Goal: Task Accomplishment & Management: Manage account settings

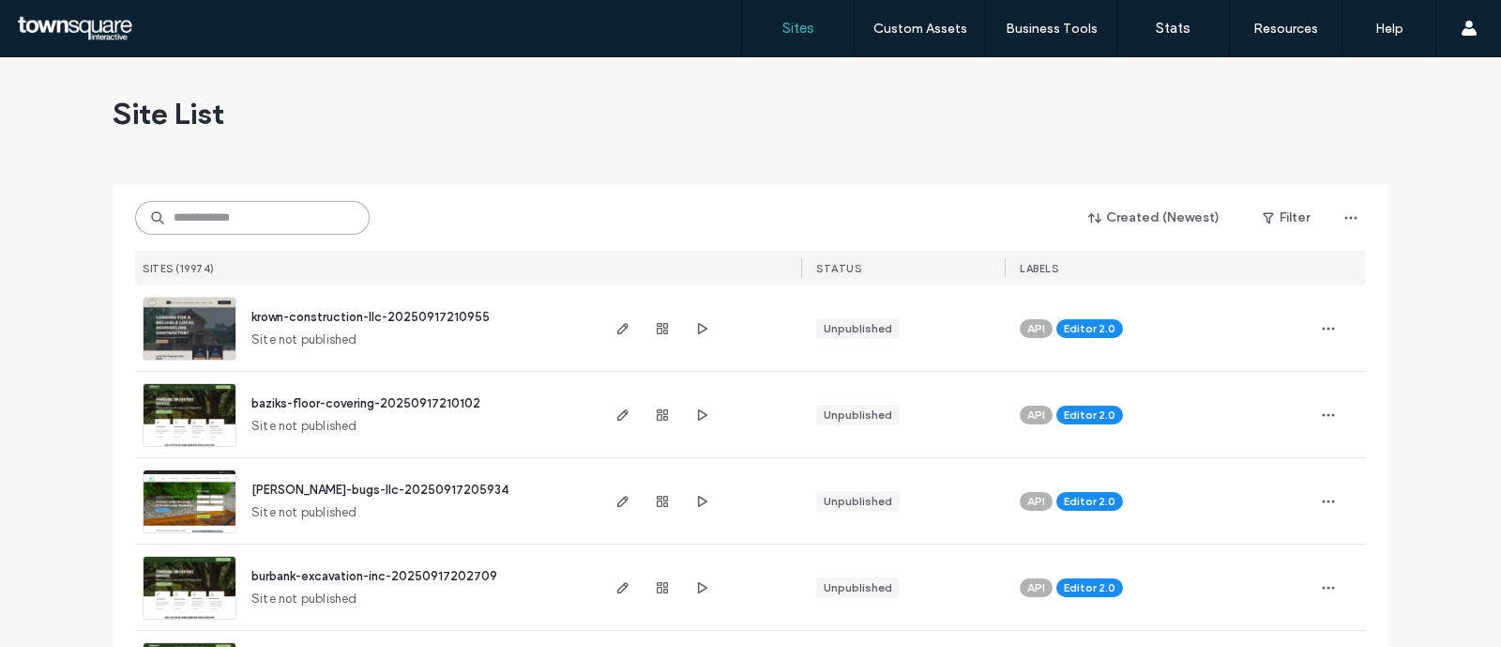
click at [306, 221] on input at bounding box center [252, 218] width 235 height 34
paste input "**********"
type input "**********"
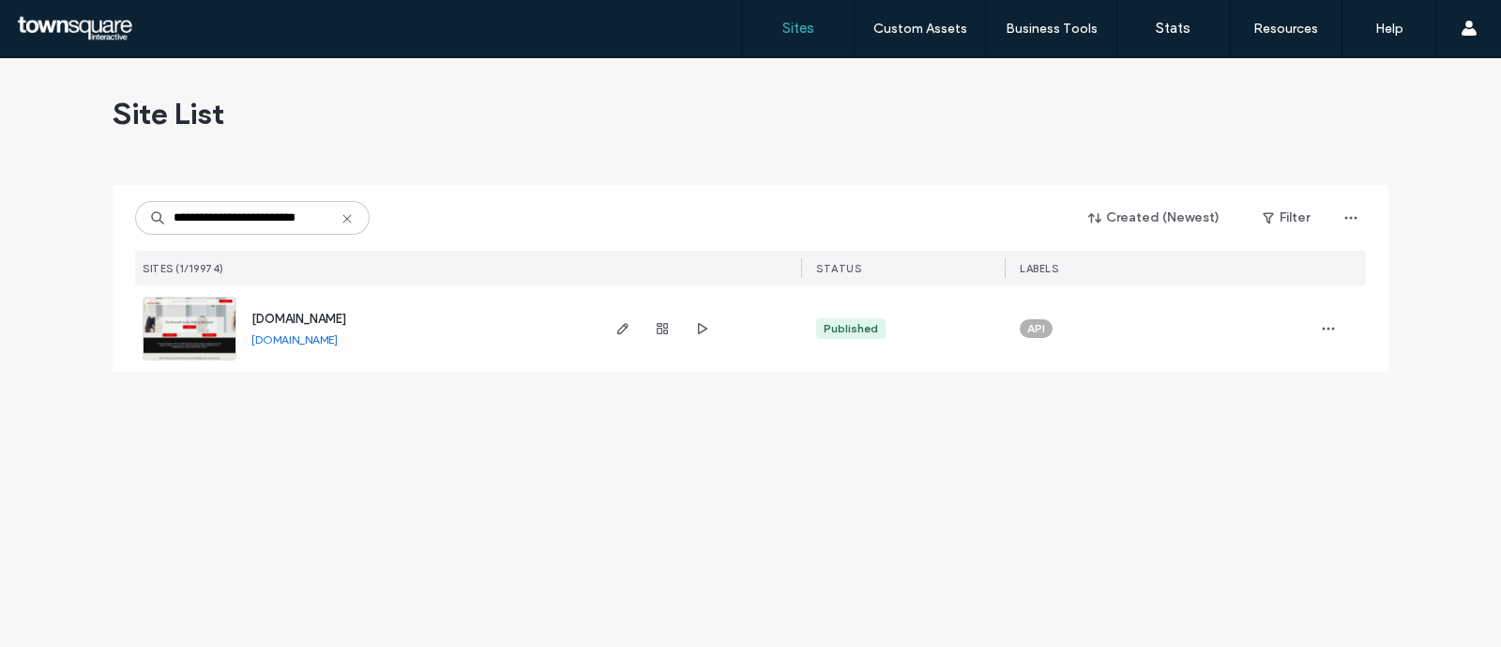
click at [316, 321] on span "[DOMAIN_NAME]" at bounding box center [298, 319] width 95 height 14
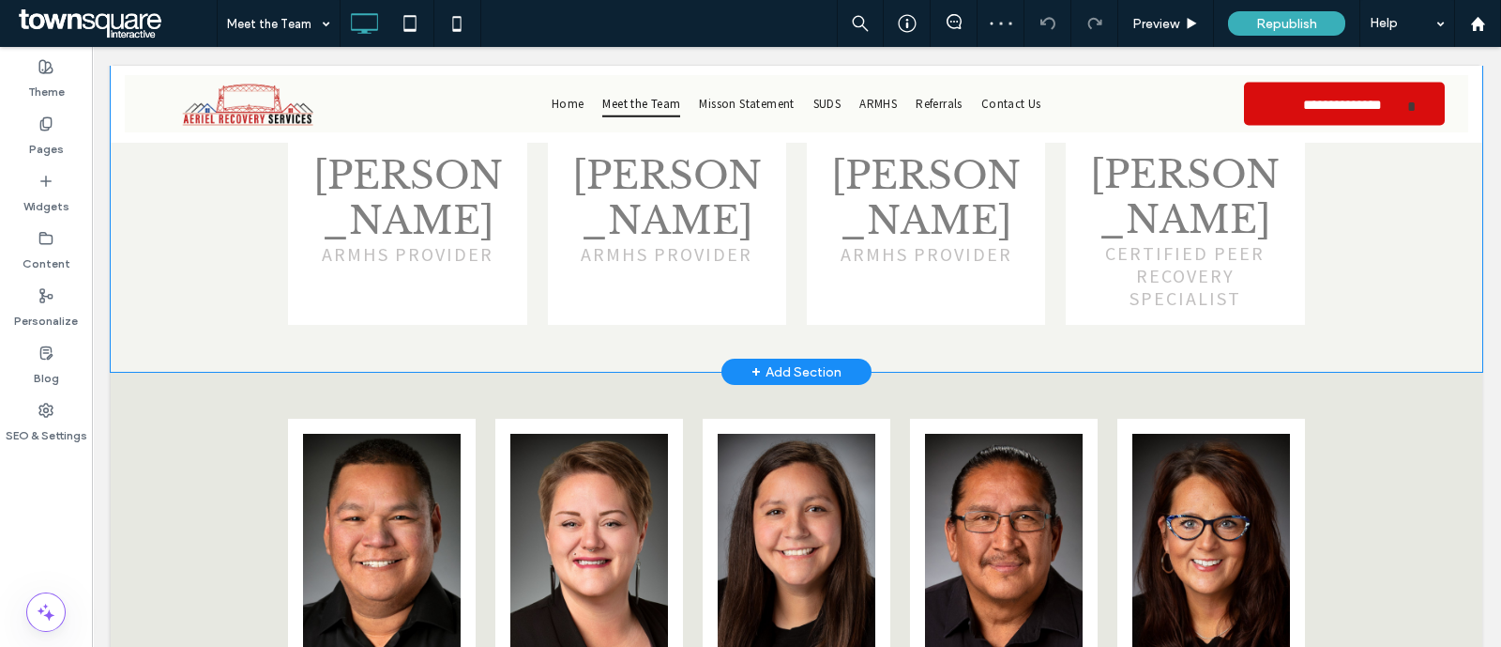
scroll to position [2463, 0]
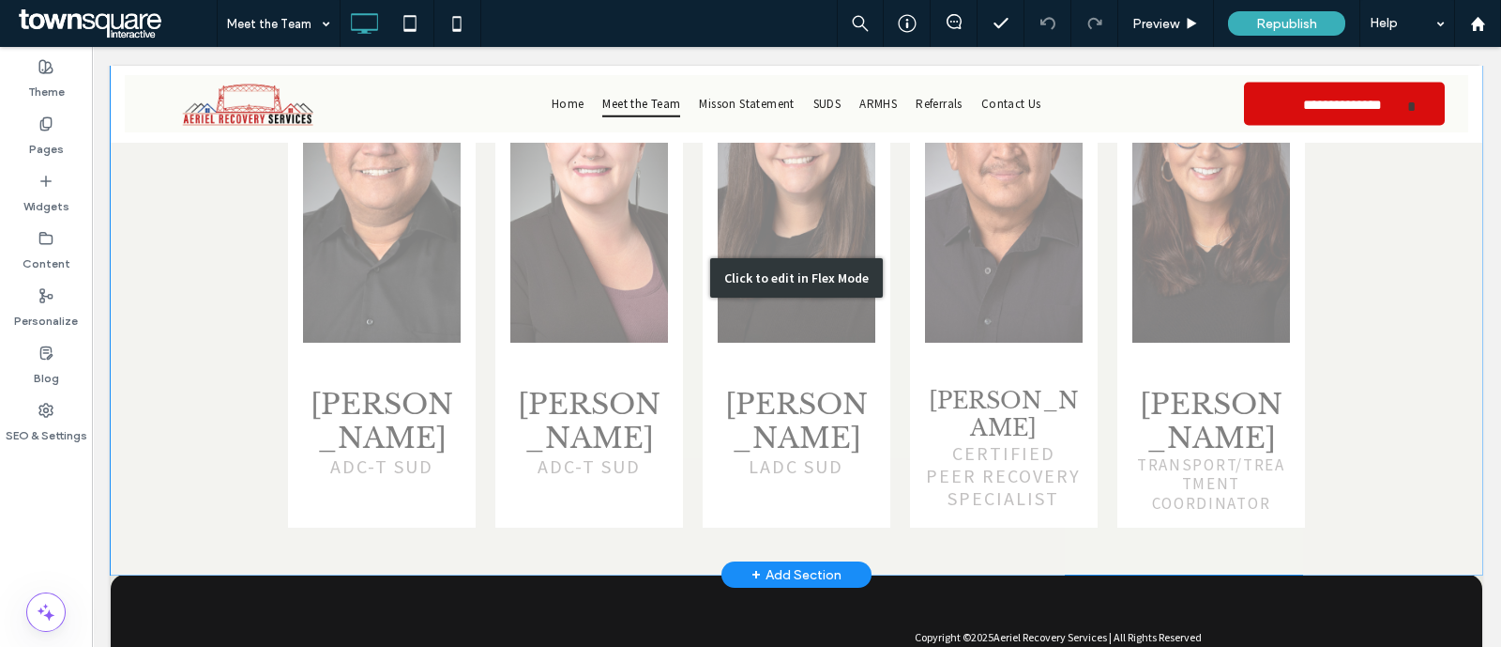
click at [1153, 273] on div "Click to edit in Flex Mode" at bounding box center [797, 277] width 1372 height 594
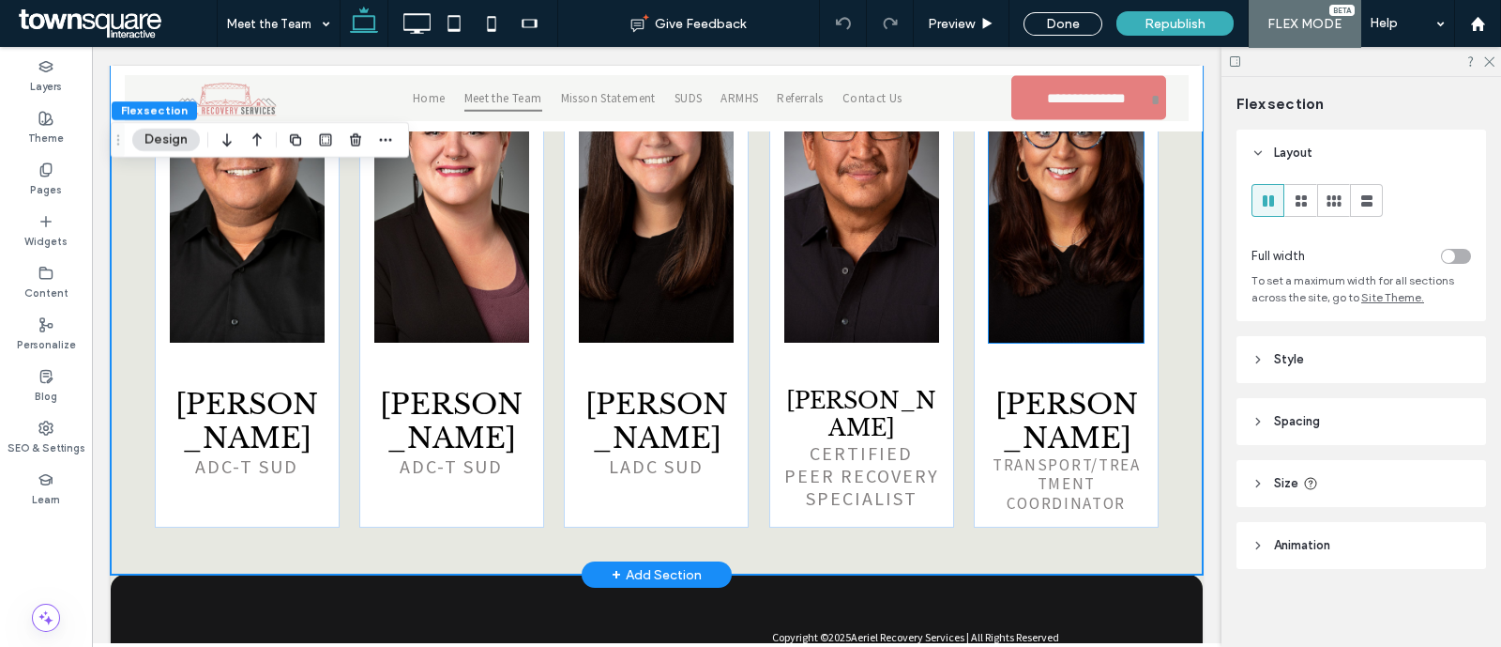
click at [1057, 206] on img at bounding box center [1066, 192] width 155 height 300
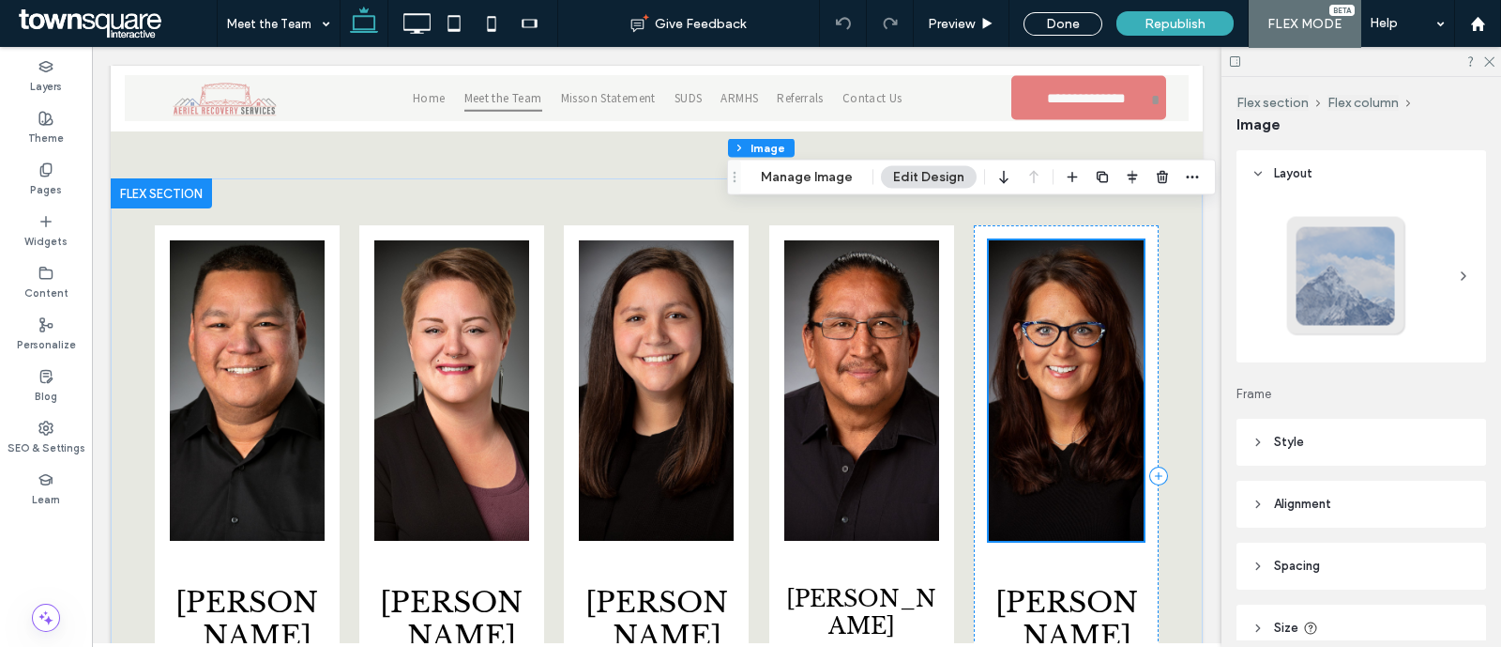
scroll to position [2229, 0]
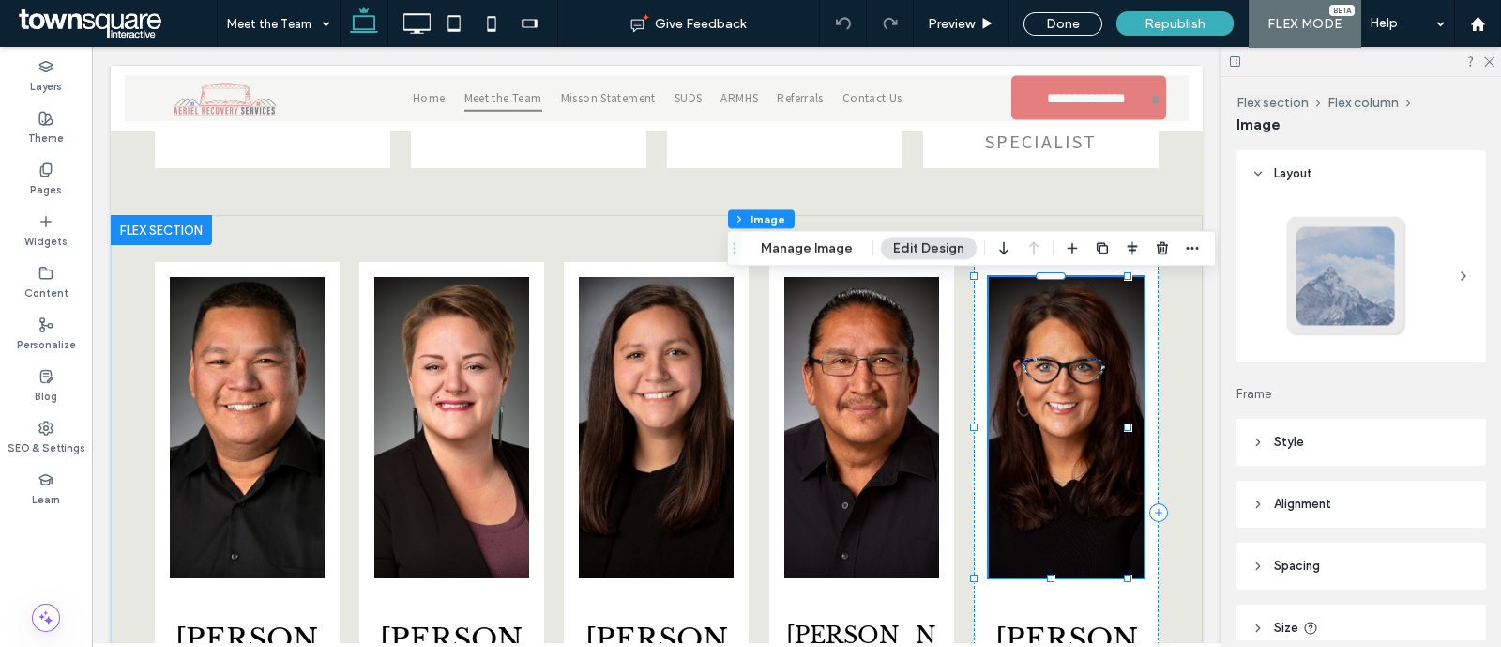
click at [1088, 309] on img at bounding box center [1066, 427] width 155 height 300
click at [974, 298] on div "[PERSON_NAME] transport/Treatment COORDINATOR" at bounding box center [1066, 512] width 185 height 500
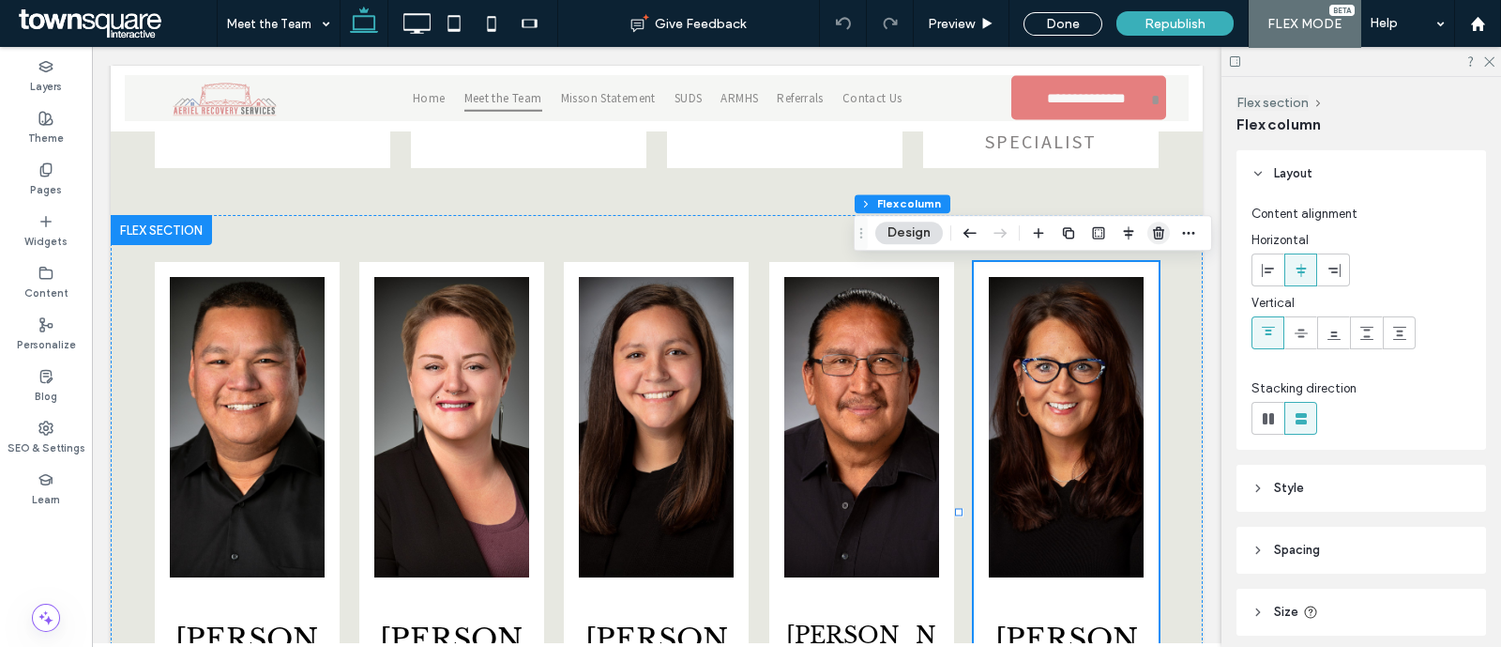
click at [1159, 223] on span "button" at bounding box center [1159, 232] width 23 height 23
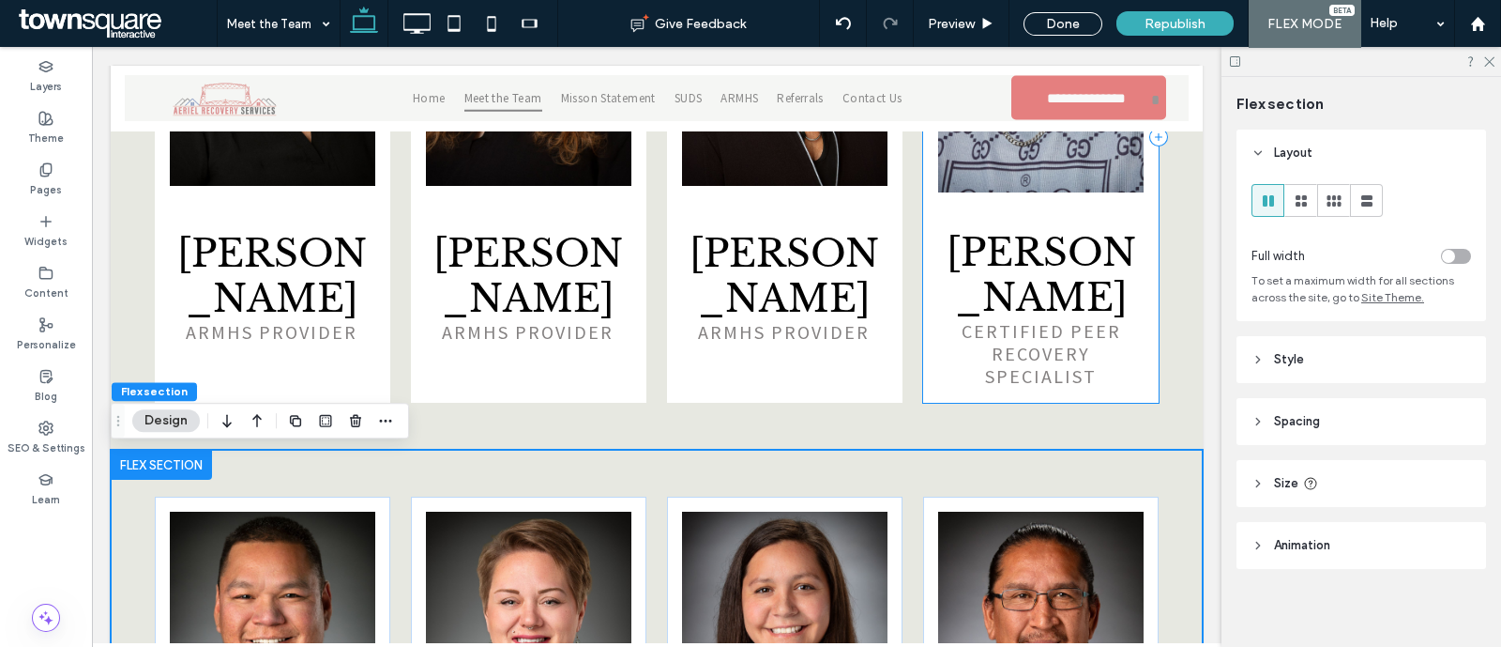
scroll to position [1641, 0]
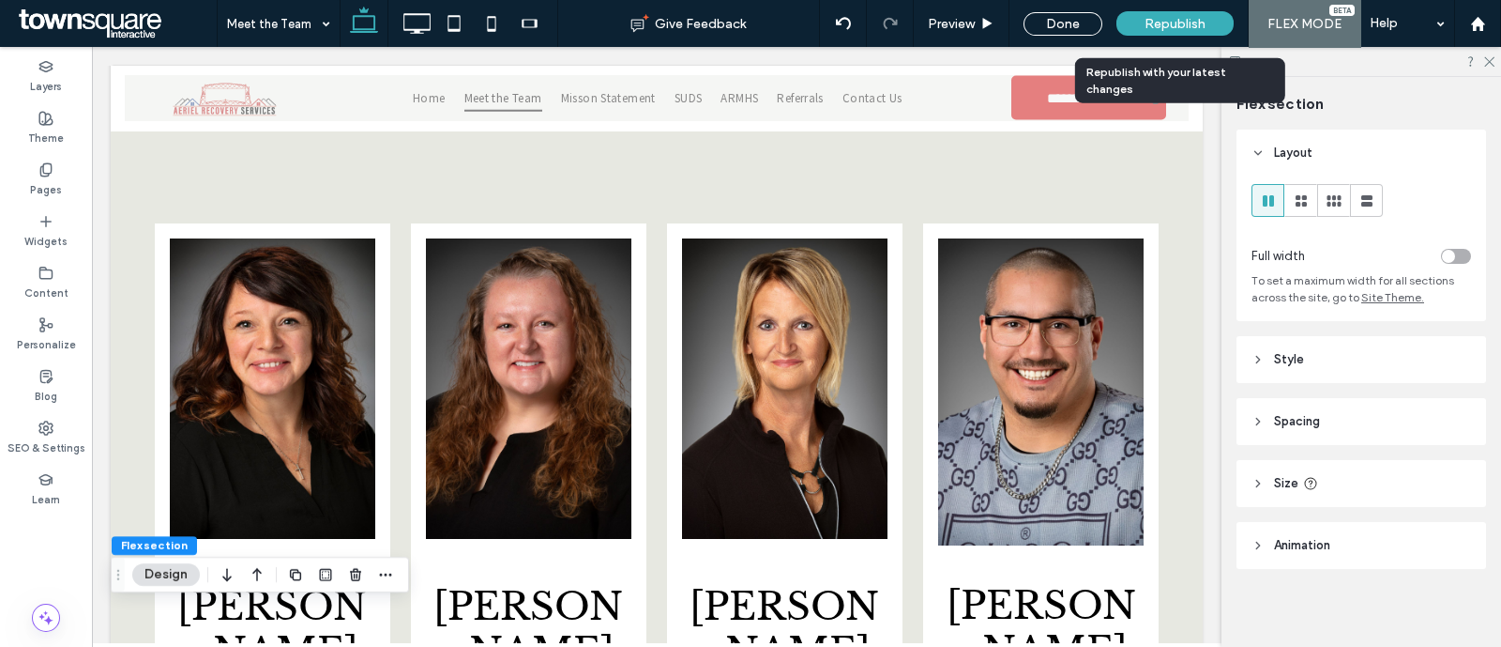
click at [1142, 17] on div "Republish" at bounding box center [1175, 23] width 117 height 24
